Goal: Task Accomplishment & Management: Manage account settings

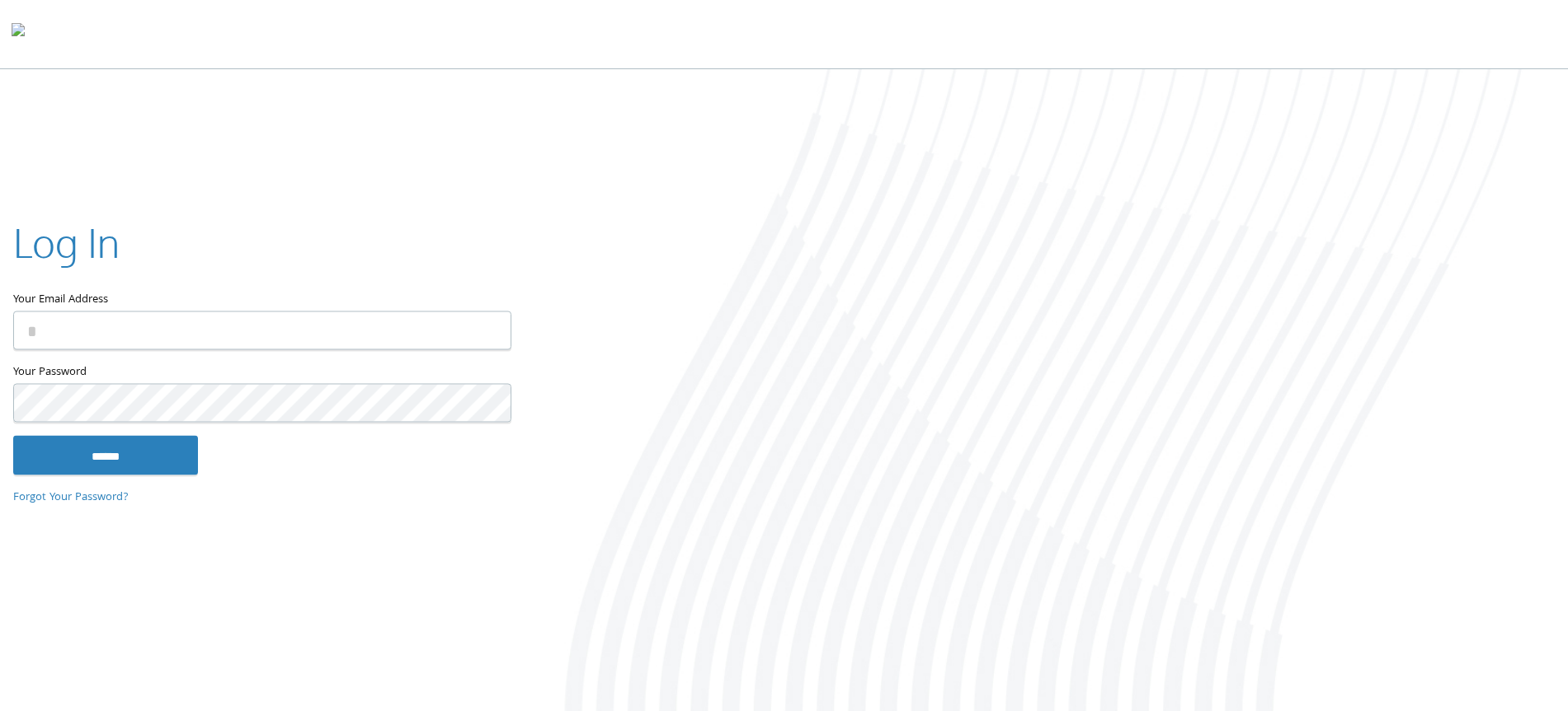
click at [268, 321] on input "Your Email Address" at bounding box center [262, 330] width 498 height 39
click at [13, 362] on div at bounding box center [13, 362] width 0 height 0
click at [283, 351] on div "Your Email Address" at bounding box center [261, 288] width 497 height 147
click at [288, 330] on input "Your Email Address" at bounding box center [262, 330] width 498 height 39
click at [13, 362] on div at bounding box center [13, 362] width 0 height 0
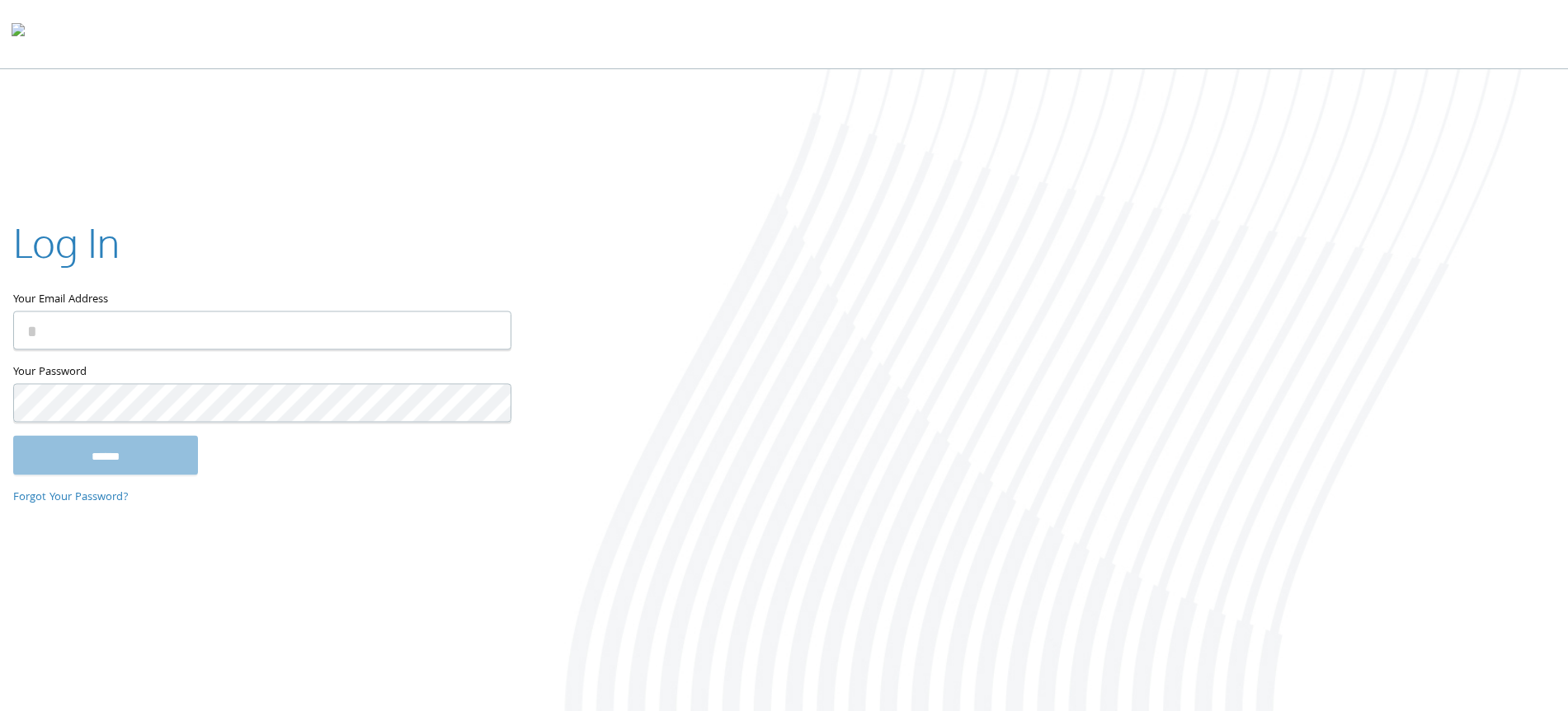
click at [192, 300] on label "Your Email Address" at bounding box center [261, 263] width 497 height 96
click at [192, 311] on input "Your Email Address" at bounding box center [262, 330] width 498 height 39
click at [177, 330] on input "Your Email Address" at bounding box center [262, 330] width 498 height 39
click at [170, 332] on input "Your Email Address" at bounding box center [262, 330] width 498 height 39
click at [227, 435] on form "Your Email Address Your Password This field is required ******" at bounding box center [261, 345] width 497 height 260
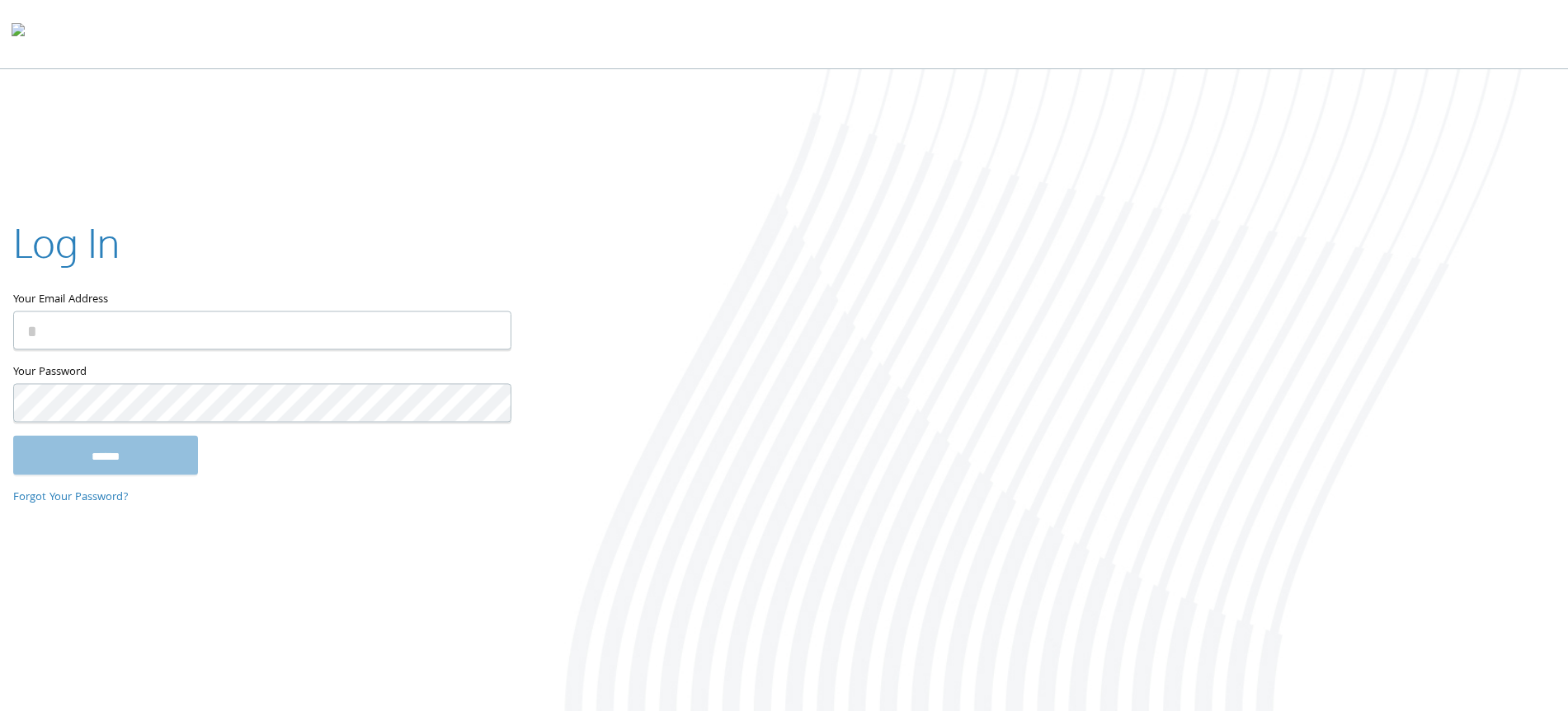
click at [203, 324] on input "Your Email Address" at bounding box center [262, 330] width 498 height 39
click at [13, 362] on div at bounding box center [13, 362] width 0 height 0
click at [315, 330] on input "Your Email Address" at bounding box center [262, 330] width 498 height 39
click at [253, 318] on input "Your Email Address" at bounding box center [262, 330] width 498 height 39
type input "**********"
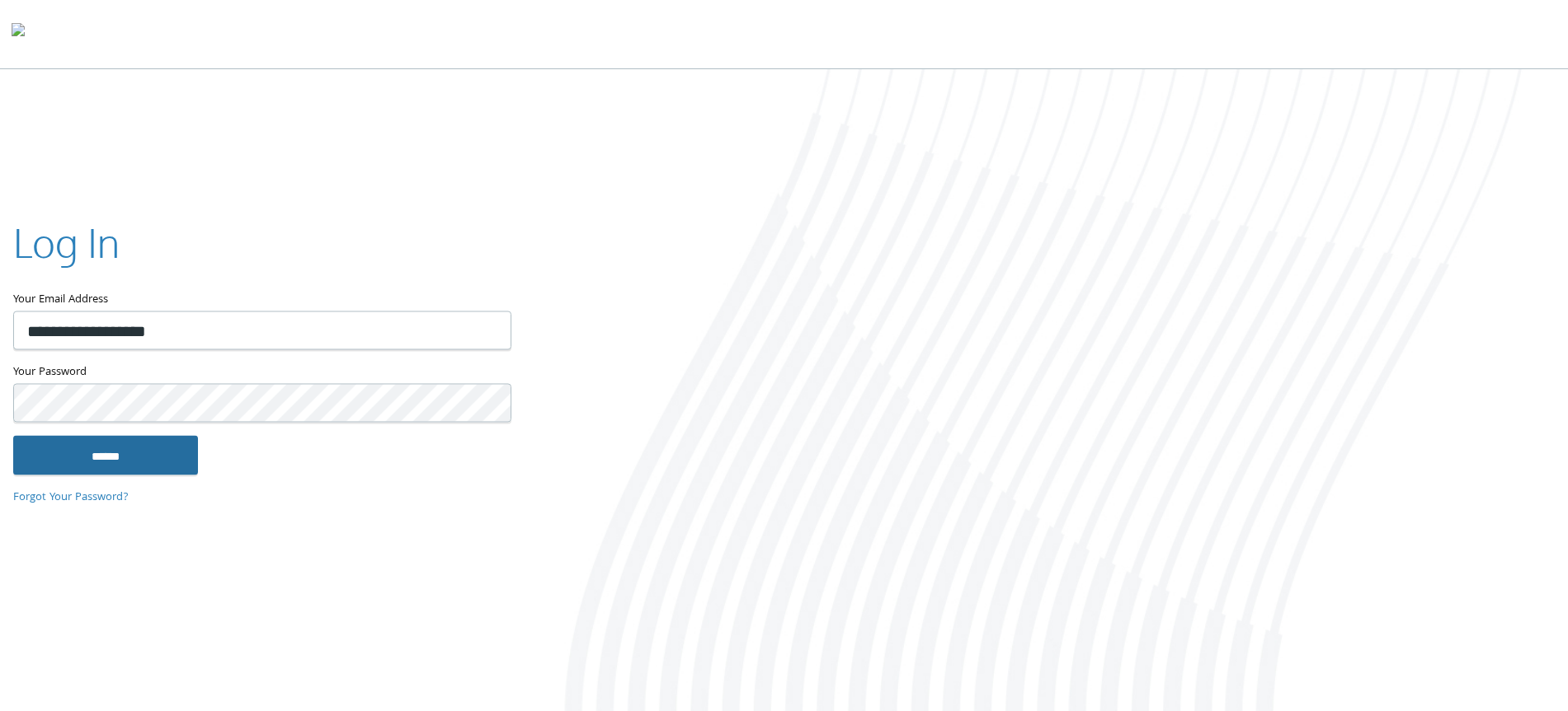
click at [154, 441] on input "******" at bounding box center [105, 455] width 185 height 40
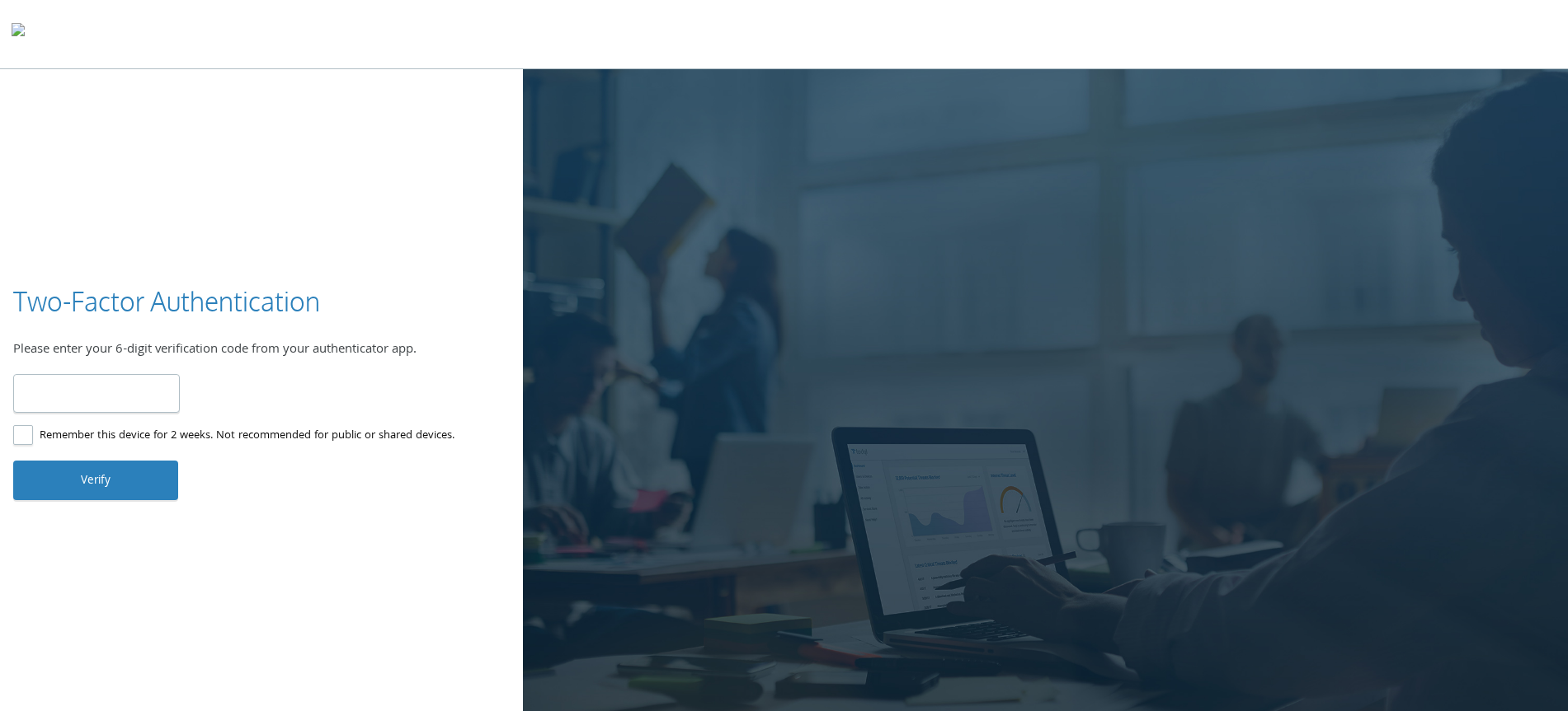
click at [7, 440] on div "Two-Factor Authentication Please enter your 6-digit verification code from your…" at bounding box center [261, 392] width 523 height 217
click at [13, 438] on div "Two-Factor Authentication Please enter your 6-digit verification code from your…" at bounding box center [261, 392] width 523 height 217
click at [23, 436] on label "Remember this device for 2 weeks. Not recommended for public or shared devices." at bounding box center [233, 436] width 442 height 21
click at [86, 397] on input "number" at bounding box center [96, 393] width 167 height 39
type input "******"
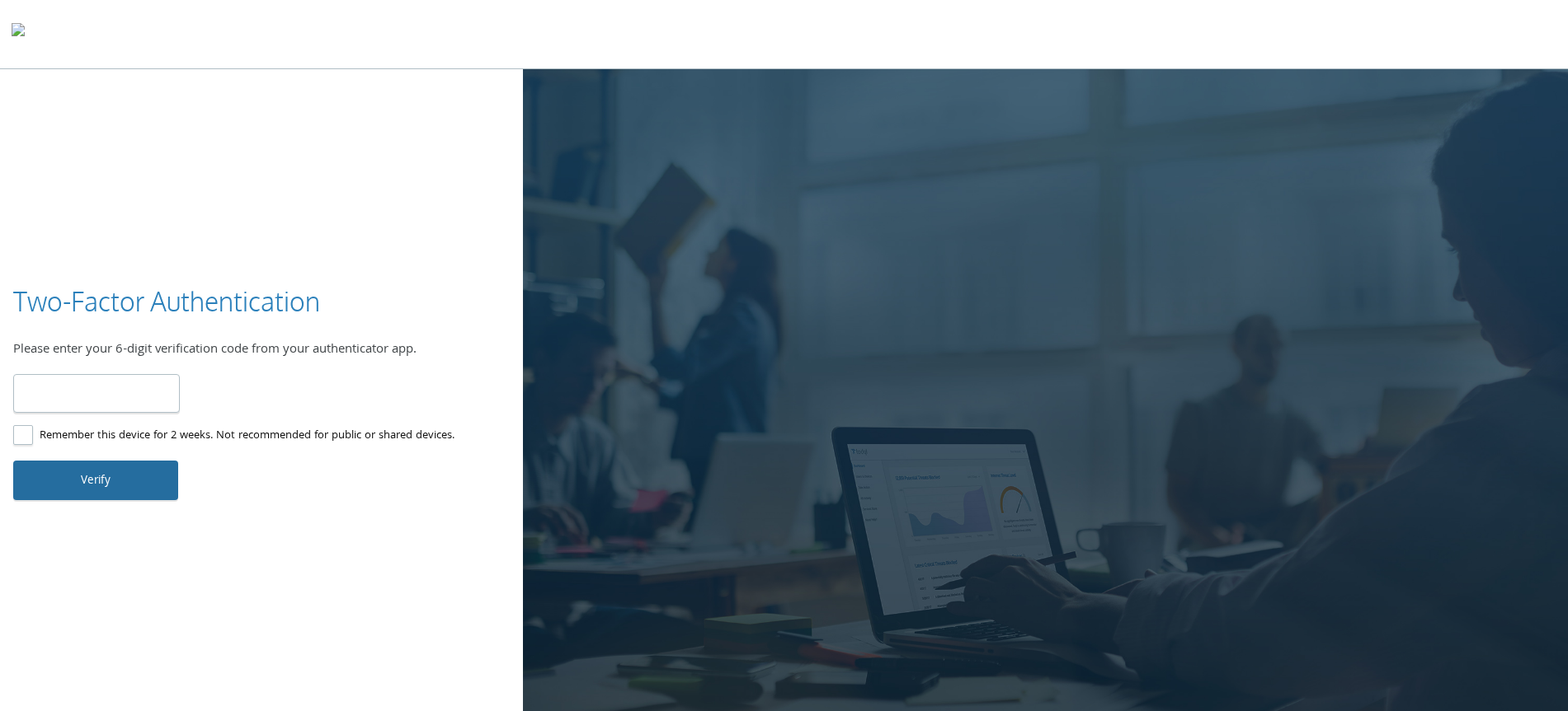
click at [91, 490] on button "Verify" at bounding box center [95, 481] width 165 height 40
